Goal: Information Seeking & Learning: Check status

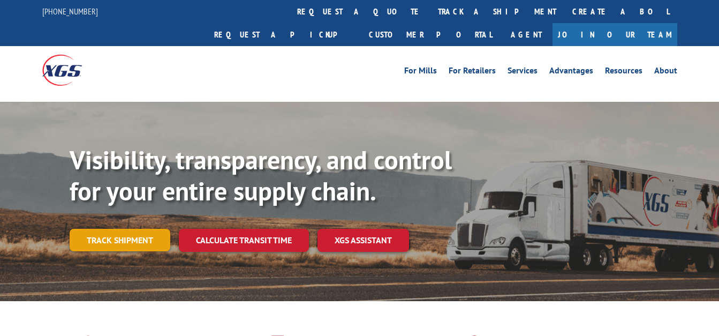
scroll to position [54, 0]
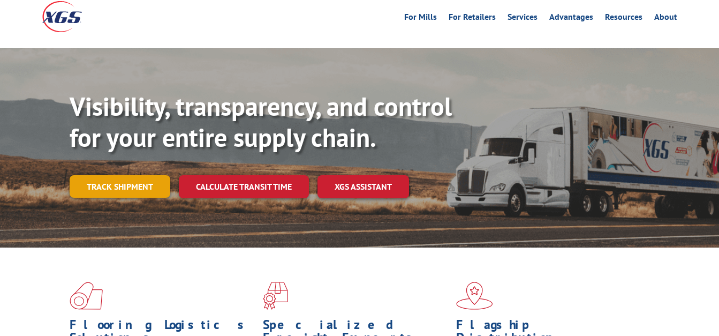
click at [151, 175] on link "Track shipment" at bounding box center [120, 186] width 101 height 22
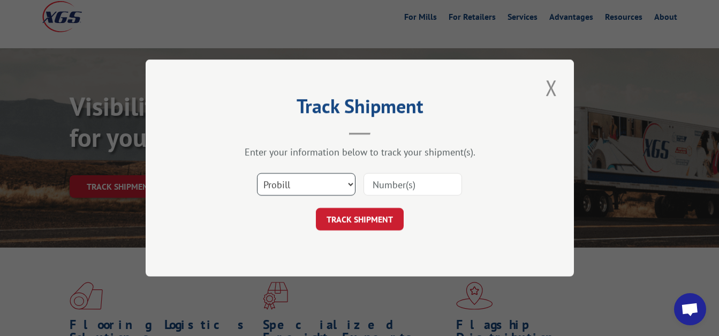
click at [350, 182] on select "Select category... Probill BOL PO" at bounding box center [306, 184] width 99 height 22
select select "bol"
click at [257, 173] on select "Select category... Probill BOL PO" at bounding box center [306, 184] width 99 height 22
click at [388, 189] on input at bounding box center [413, 184] width 99 height 22
paste input "427682"
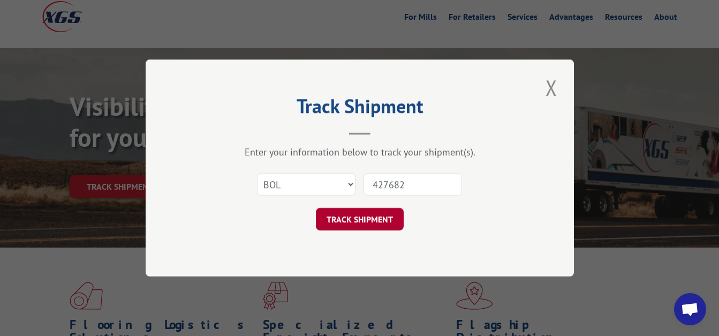
type input "427682"
click at [373, 224] on button "TRACK SHIPMENT" at bounding box center [360, 219] width 88 height 22
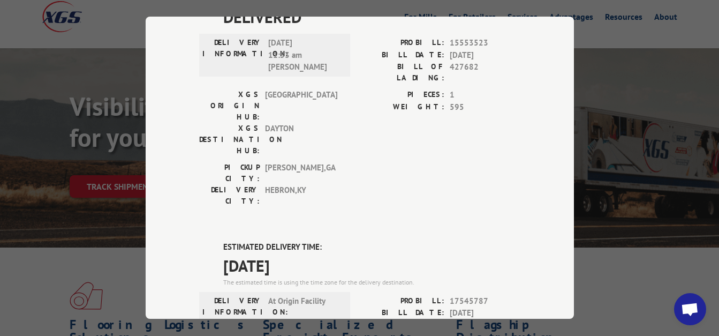
scroll to position [589, 0]
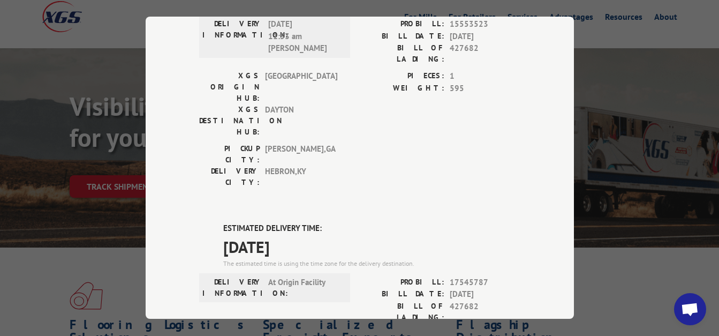
click at [642, 102] on div "Track Shipment DELIVERED DELIVERY INFORMATION: [DATE] 08:54 am [PERSON_NAME]: 1…" at bounding box center [359, 168] width 719 height 336
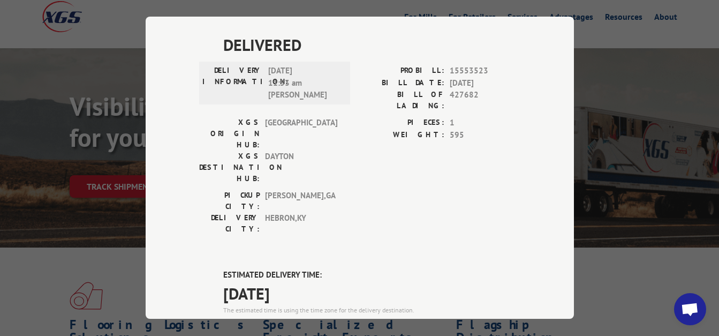
scroll to position [537, 0]
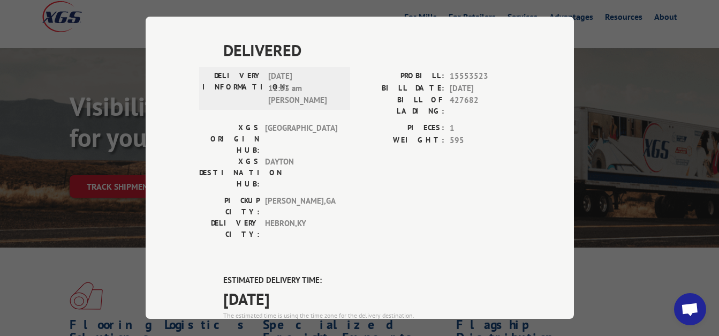
click at [677, 119] on div "Track Shipment DELIVERED DELIVERY INFORMATION: [DATE] 08:54 am [PERSON_NAME]: 1…" at bounding box center [359, 168] width 719 height 336
